Goal: Find specific page/section: Find specific page/section

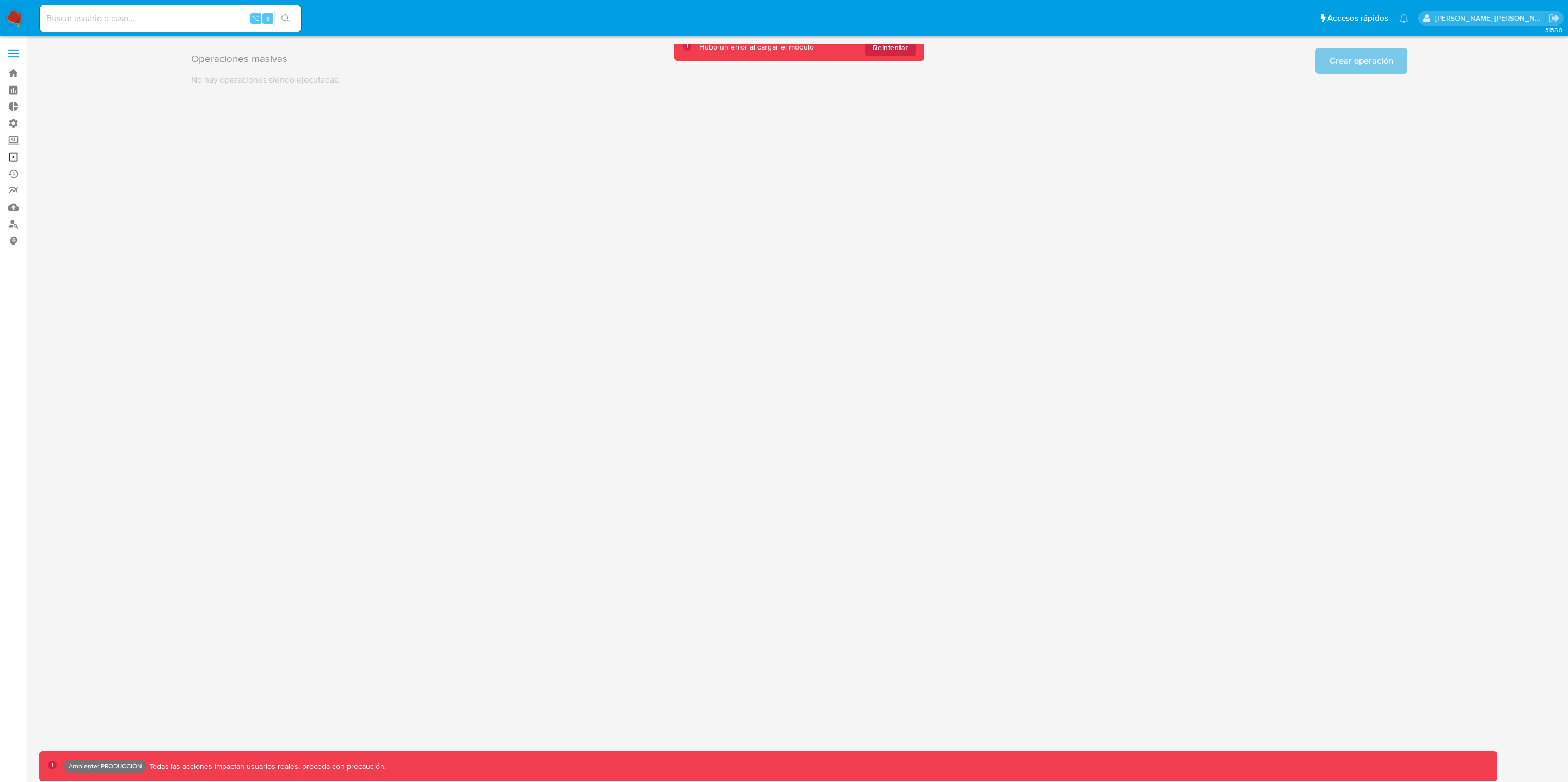
click at [14, 158] on link "Operaciones masivas" at bounding box center [64, 157] width 130 height 17
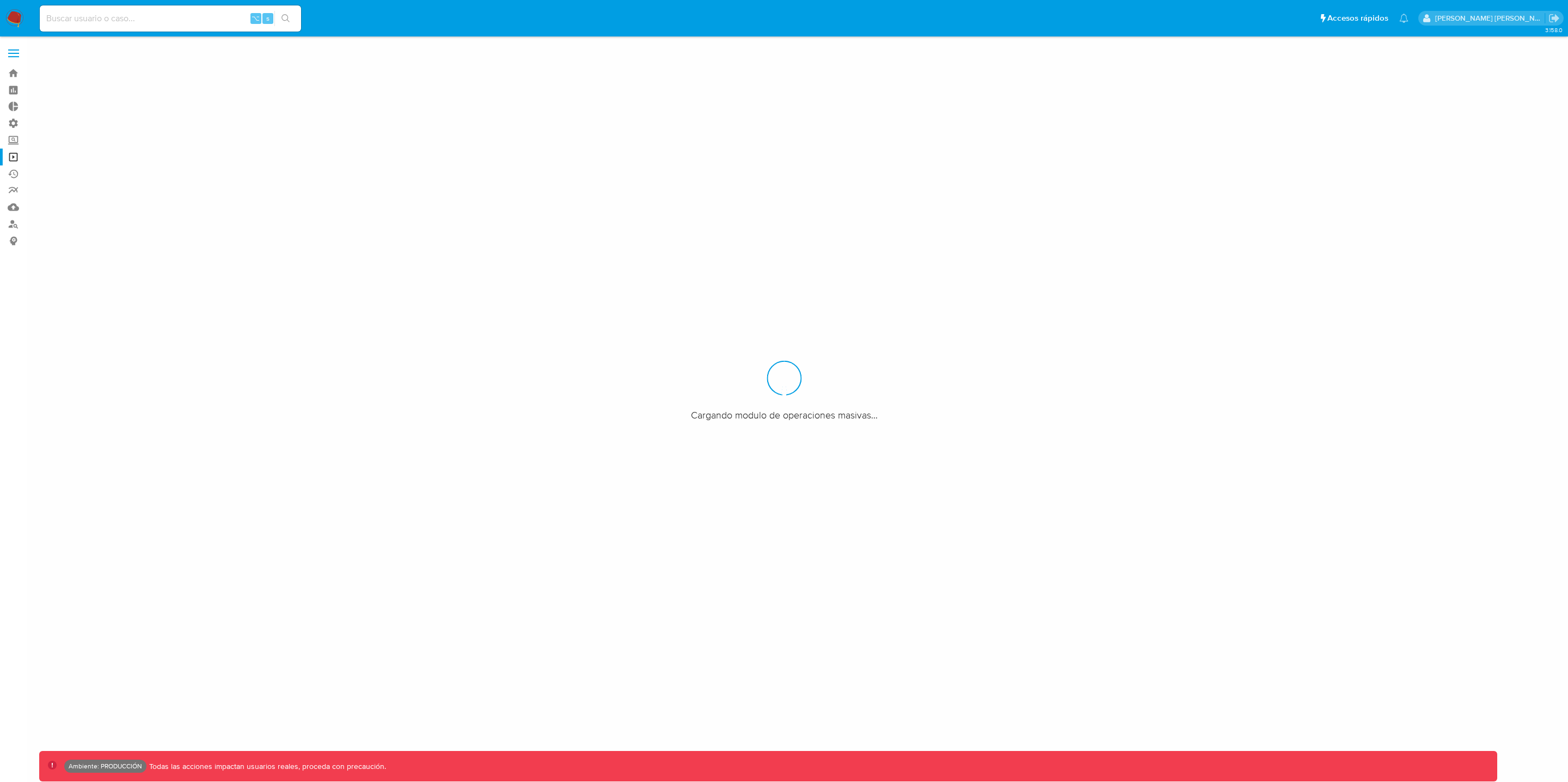
click at [14, 187] on link "Reportes" at bounding box center [64, 191] width 130 height 17
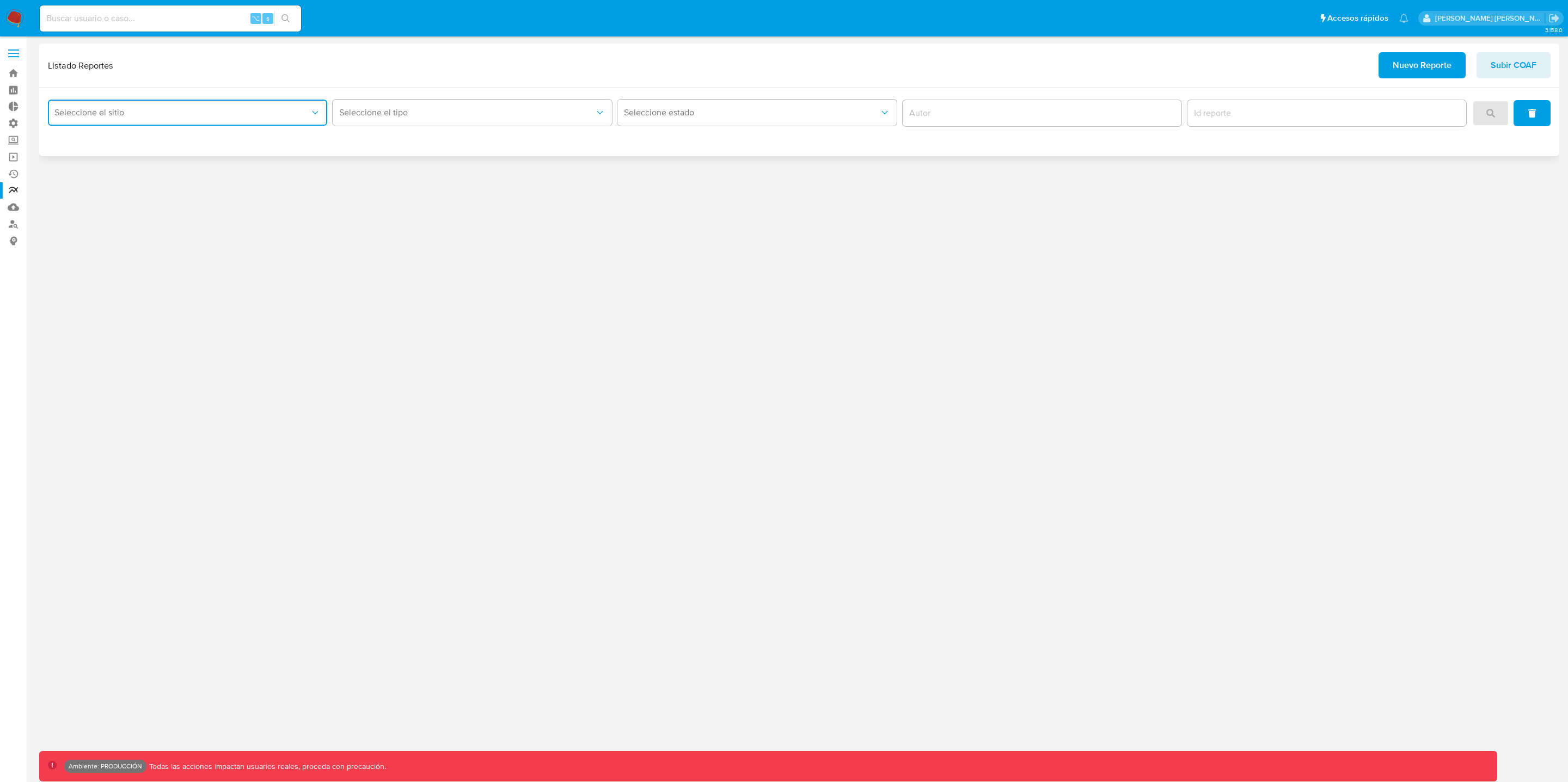
click at [155, 103] on button "Seleccione el sitio" at bounding box center [187, 113] width 280 height 26
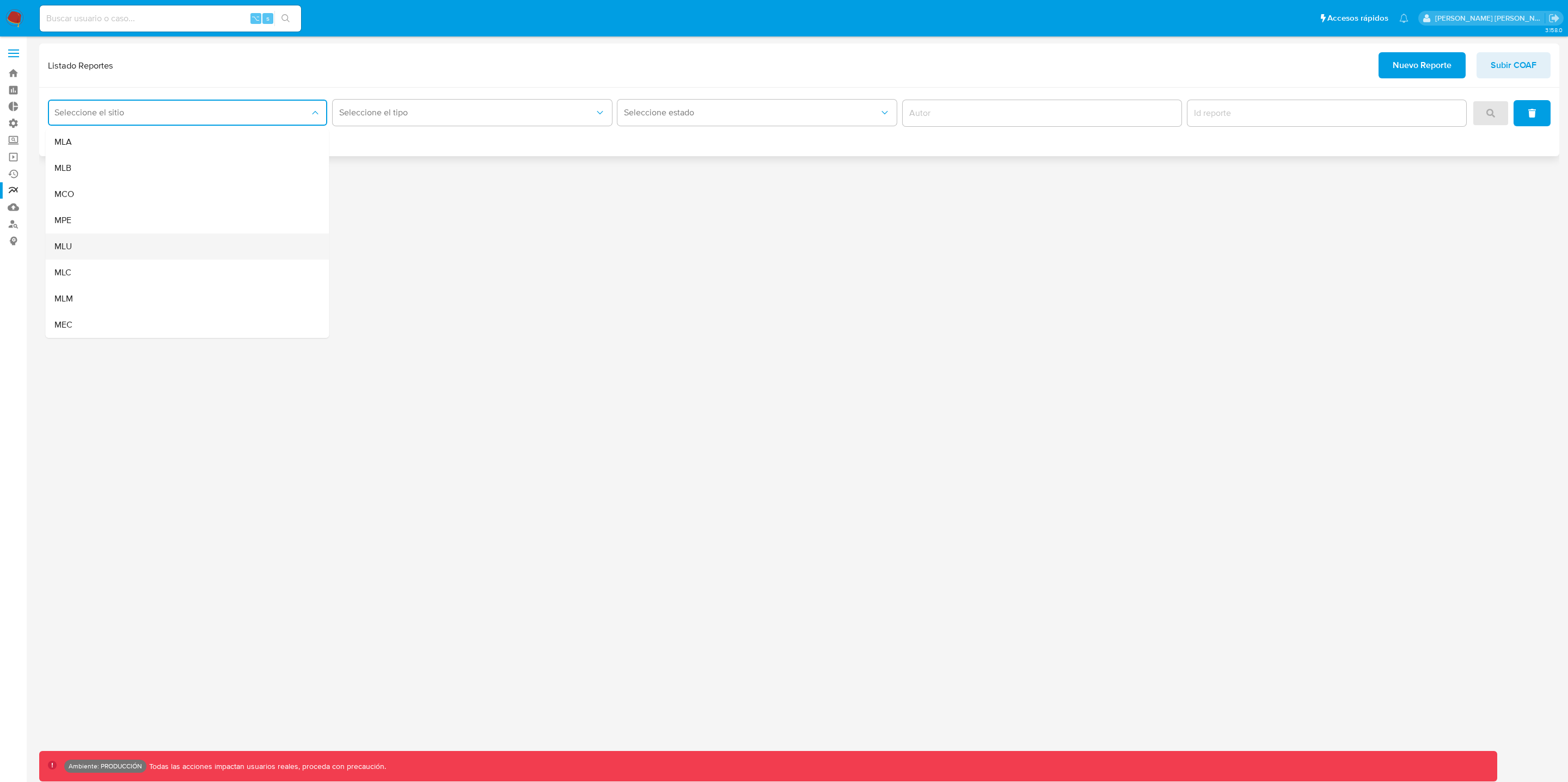
click at [100, 256] on div "MLU" at bounding box center [184, 247] width 260 height 26
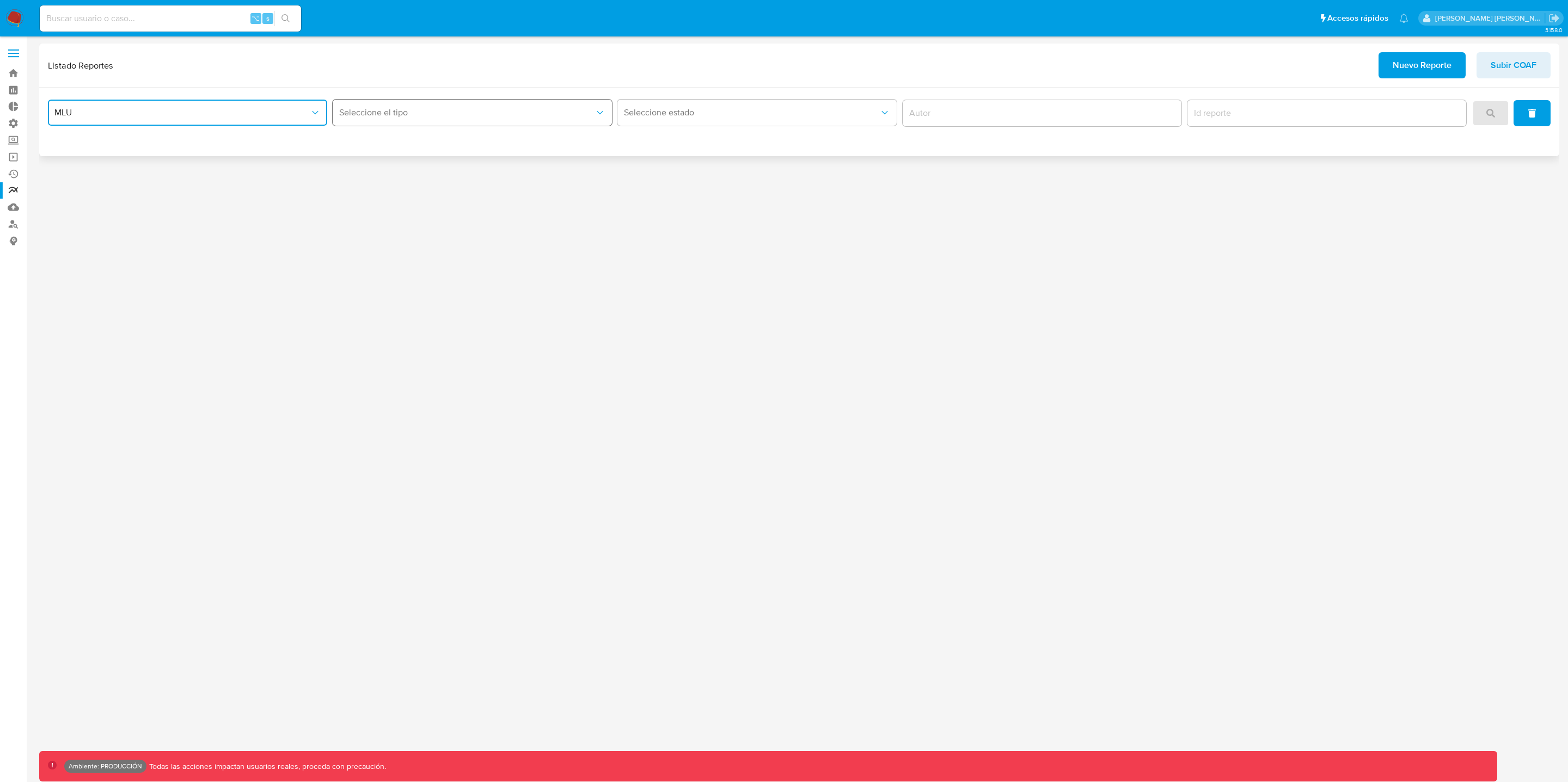
click at [507, 102] on button "Seleccione el tipo" at bounding box center [473, 113] width 280 height 26
click at [493, 138] on div "Circunstanciado" at bounding box center [469, 142] width 260 height 26
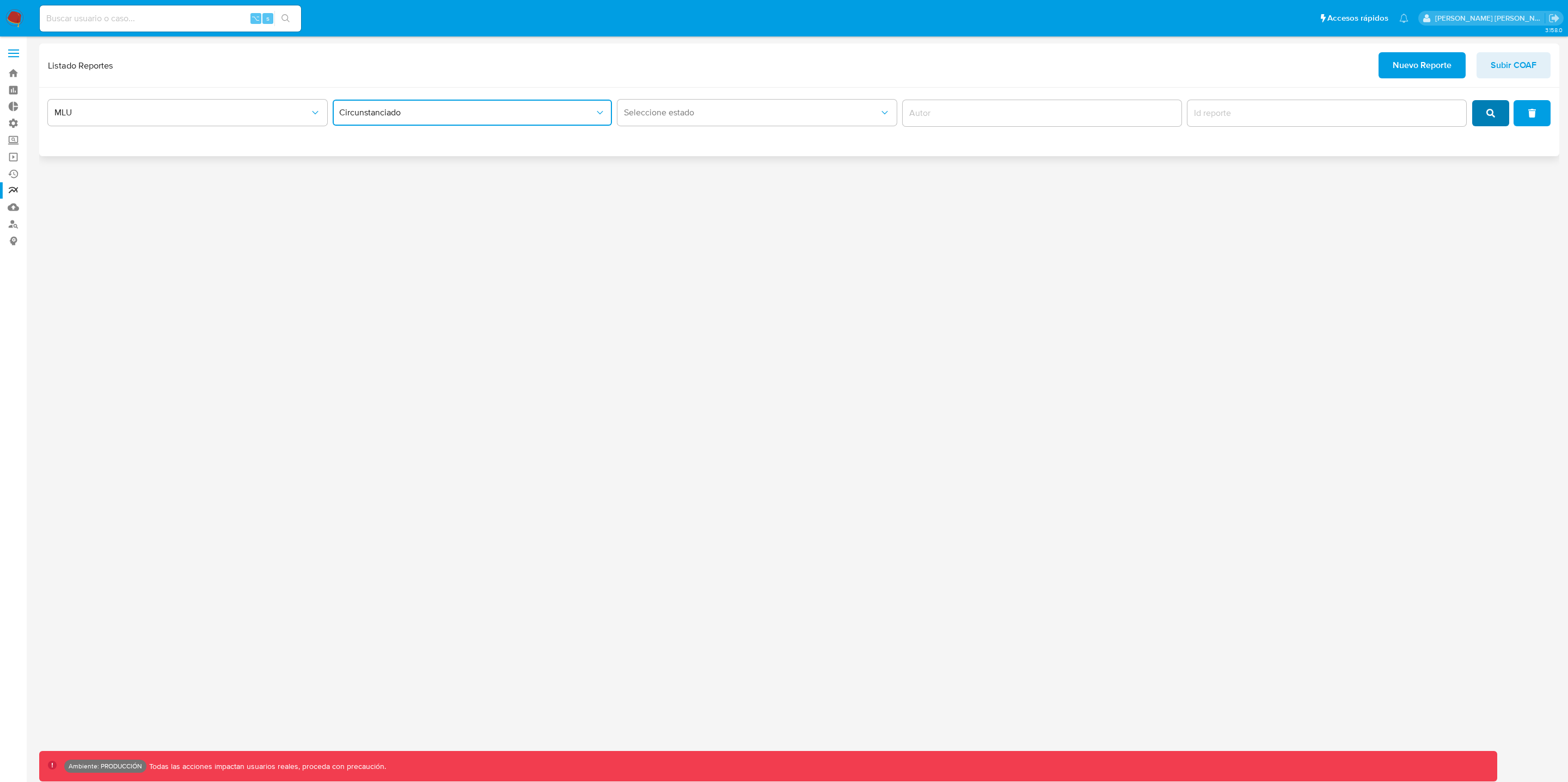
click at [1493, 117] on span "search" at bounding box center [1491, 114] width 8 height 24
